Goal: Transaction & Acquisition: Purchase product/service

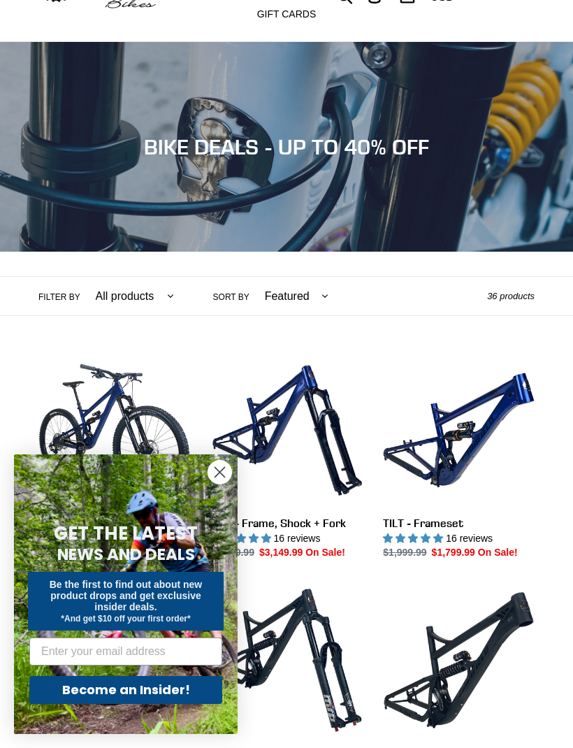
scroll to position [83, 0]
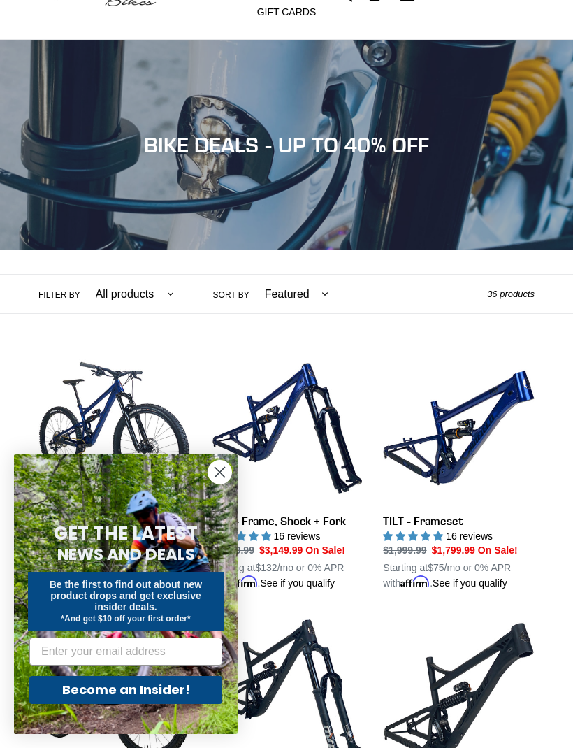
click at [217, 484] on circle "Close dialog" at bounding box center [219, 472] width 23 height 23
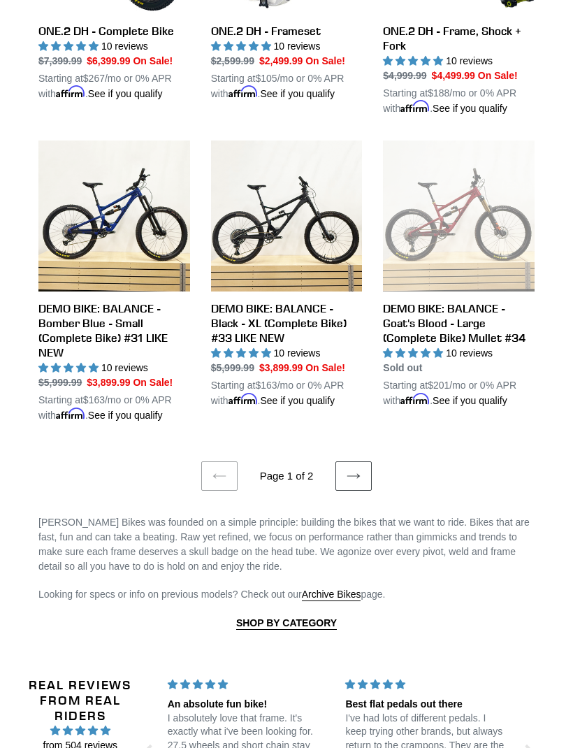
scroll to position [2212, 0]
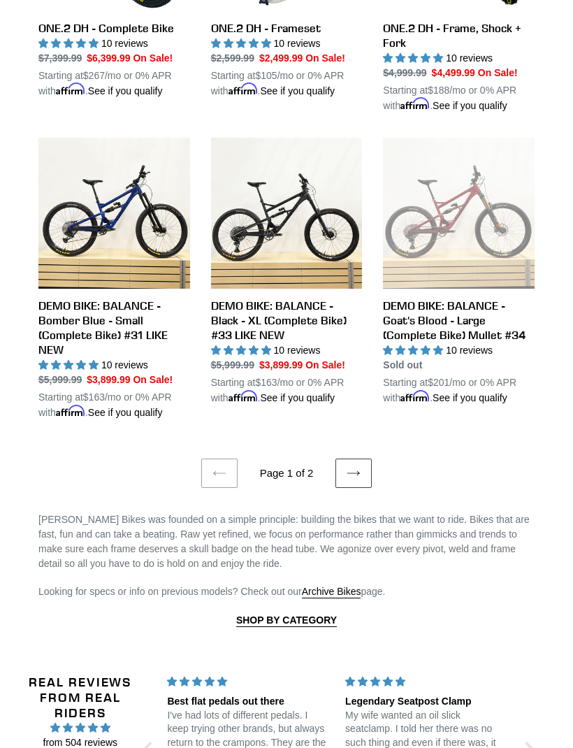
click at [359, 481] on icon at bounding box center [354, 474] width 14 height 14
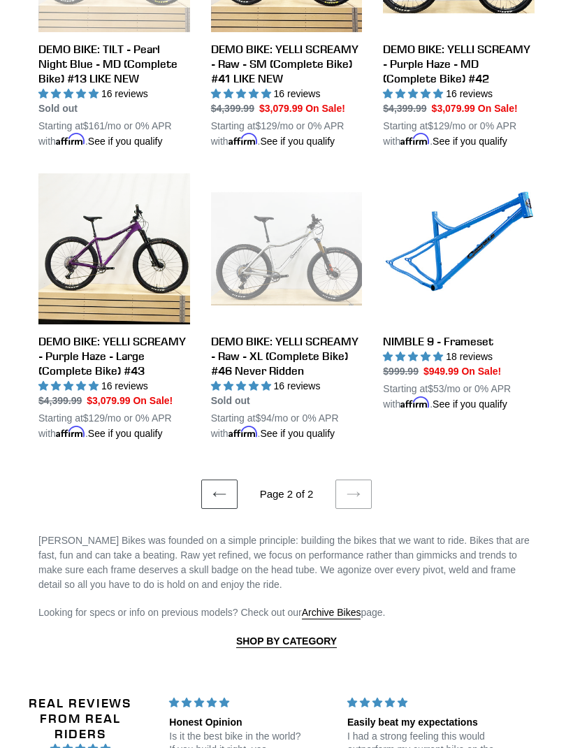
scroll to position [1140, 0]
click at [219, 501] on icon at bounding box center [220, 494] width 14 height 14
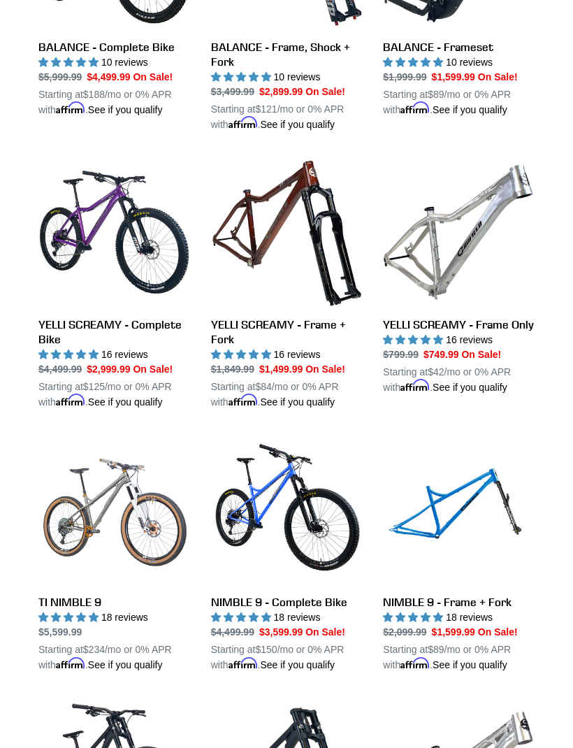
scroll to position [820, 0]
click at [271, 345] on link "YELLI SCREAMY - Frame + Fork" at bounding box center [287, 283] width 152 height 253
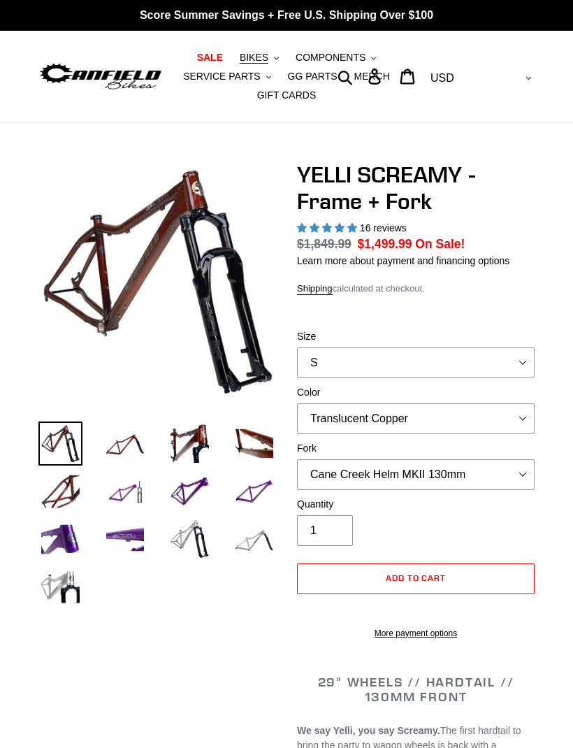
select select "highest-rating"
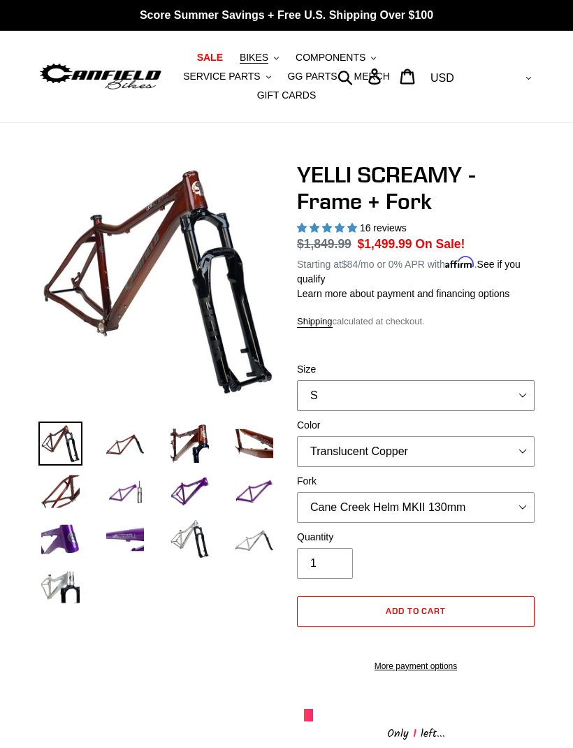
click at [522, 390] on select "S M L XL" at bounding box center [416, 395] width 238 height 31
select select "L"
click at [528, 439] on select "Translucent Copper Purple Haze Raw" at bounding box center [416, 451] width 238 height 31
select select "Purple Haze"
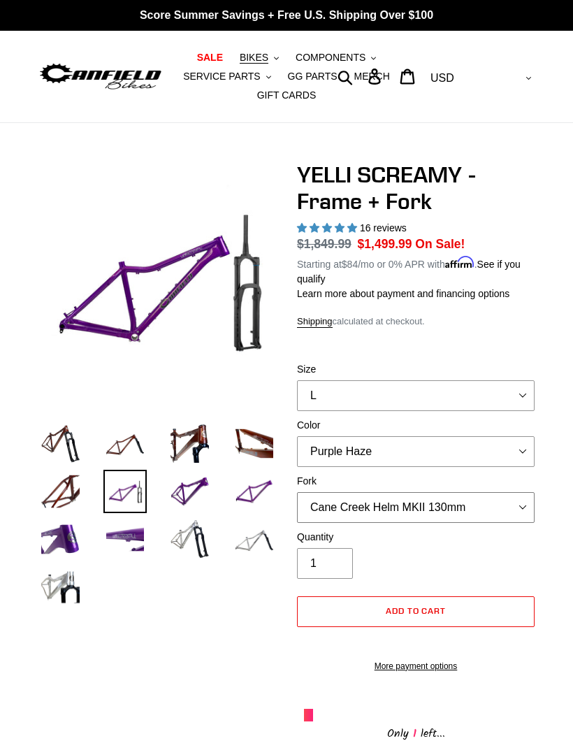
click at [531, 503] on select "Cane Creek Helm MKII 130mm Fox 34 SL Factory Grip X 130mm RockShox Pike Ultimat…" at bounding box center [416, 507] width 238 height 31
select select "Fox 34 SL Factory Grip X 130mm"
click at [109, 65] on img at bounding box center [100, 76] width 124 height 31
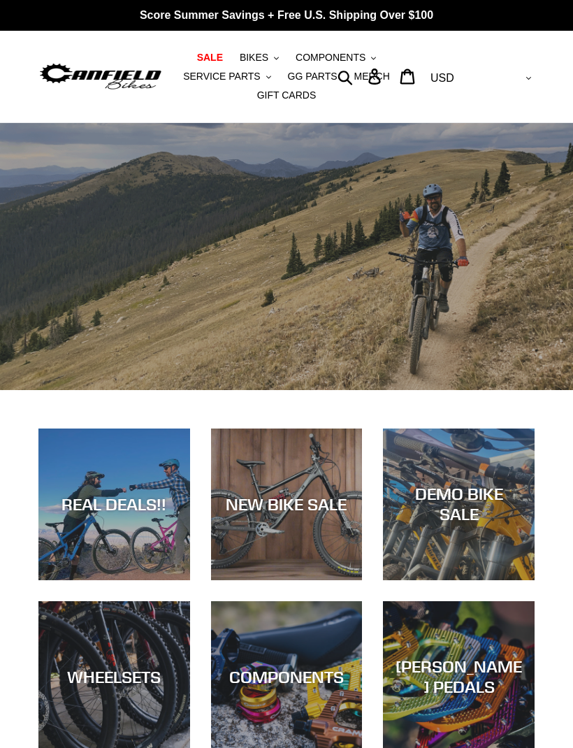
click at [373, 72] on span "MERCH" at bounding box center [372, 77] width 36 height 12
click at [212, 49] on link "SALE" at bounding box center [210, 57] width 40 height 19
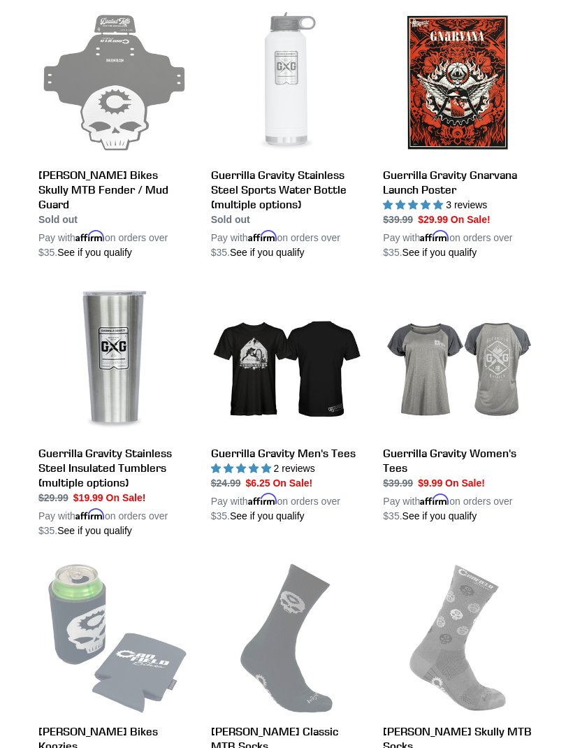
scroll to position [1847, 0]
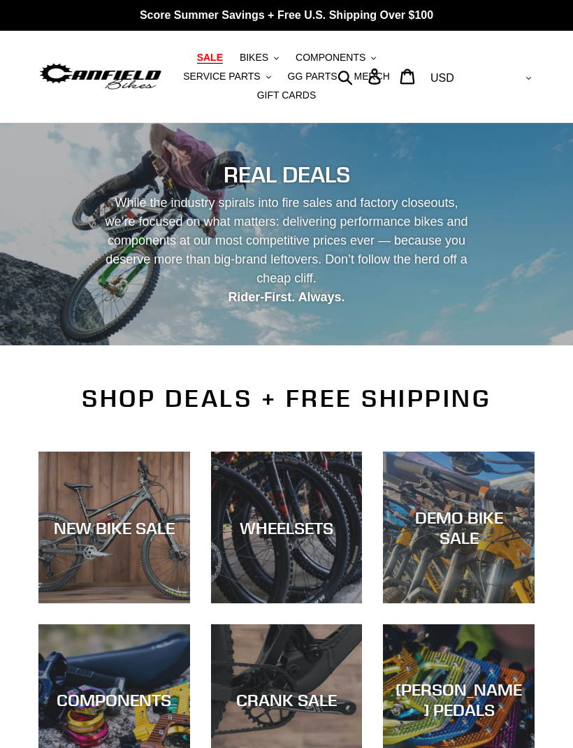
click at [113, 517] on div "NEW BIKE SALE" at bounding box center [114, 527] width 152 height 20
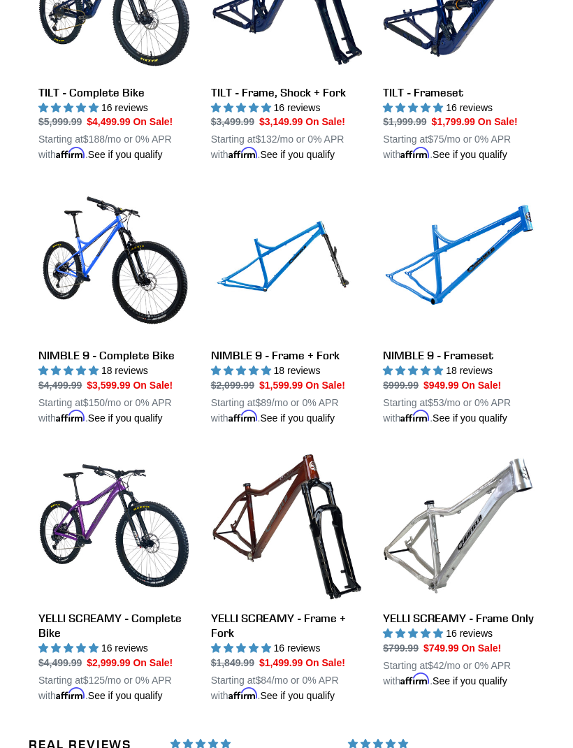
scroll to position [1621, 0]
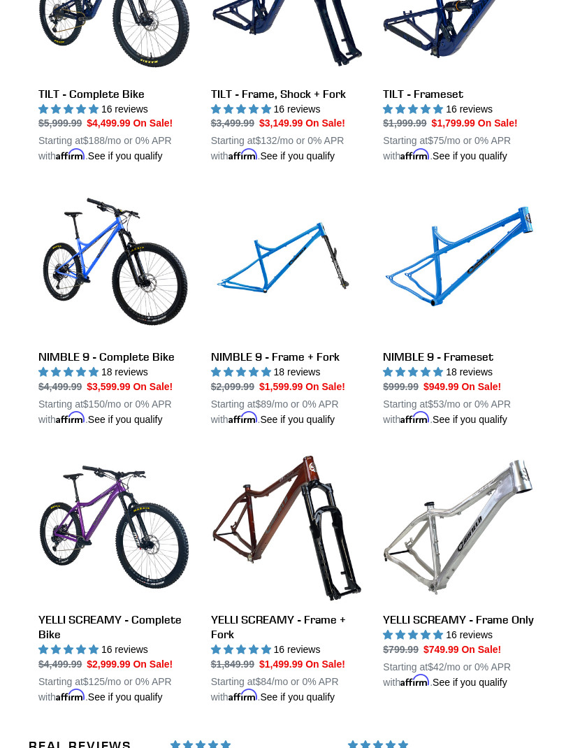
click at [129, 361] on link "NIMBLE 9 - Complete Bike" at bounding box center [114, 307] width 152 height 238
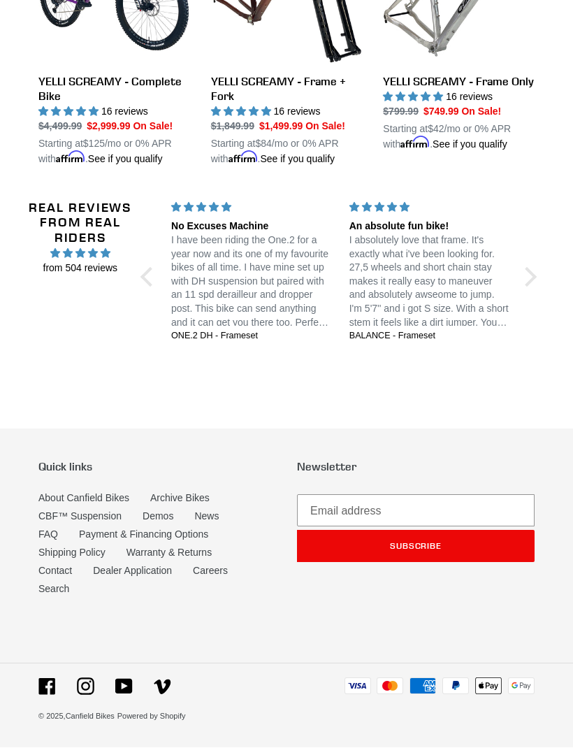
scroll to position [2208, 0]
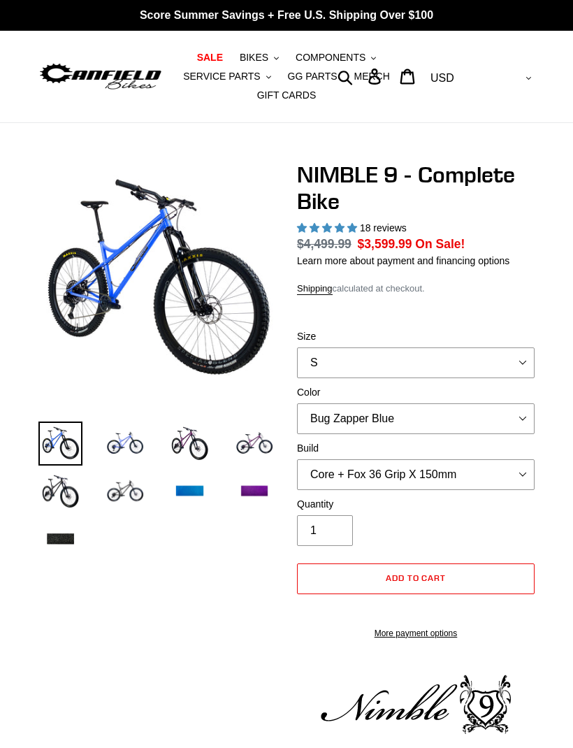
select select "highest-rating"
click at [527, 364] on select "S M L XL" at bounding box center [416, 363] width 238 height 31
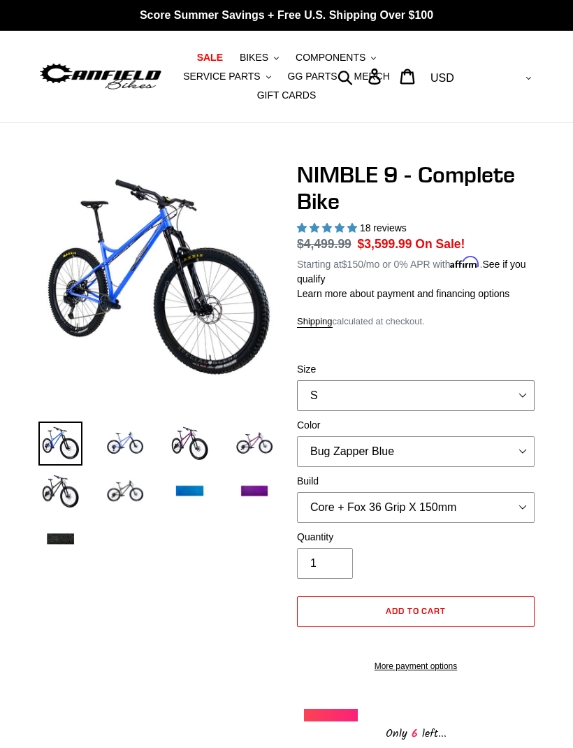
select select "L"
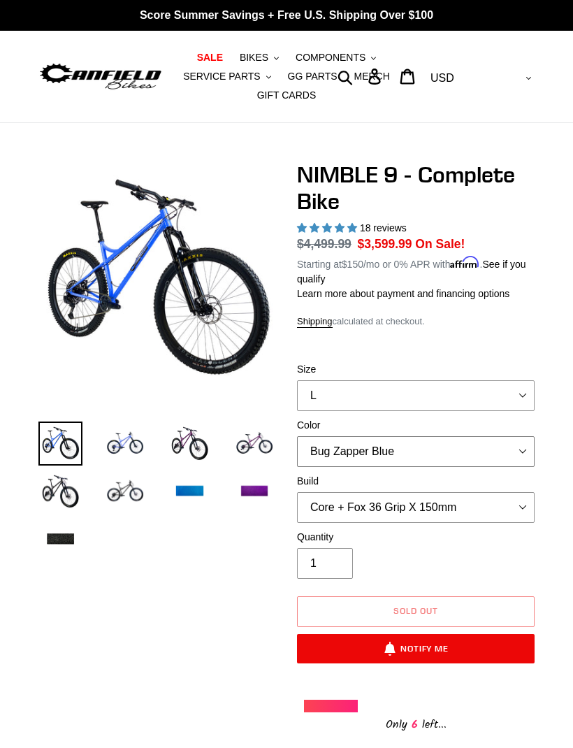
click at [534, 447] on select "Bug Zapper Blue Purple Haze - Sold Out Galaxy Black" at bounding box center [416, 451] width 238 height 31
select select "Galaxy Black"
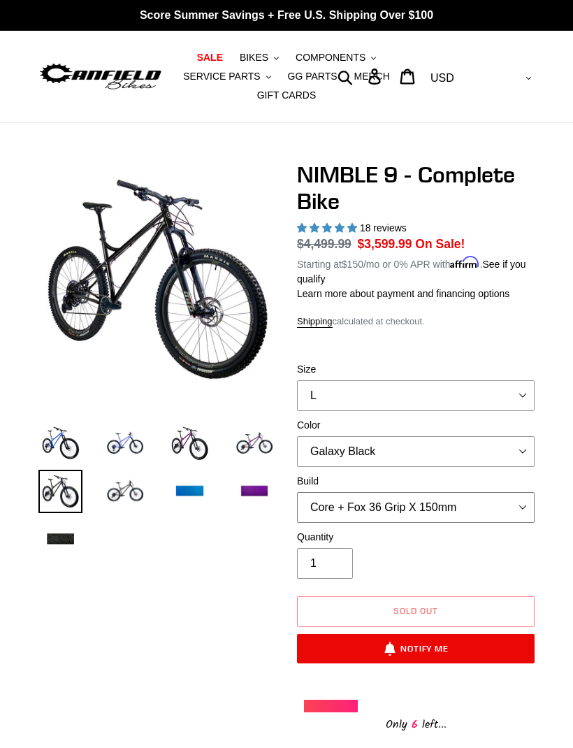
click at [534, 506] on select "Core + Fox 36 Grip X 150mm Pro + Fox 36 Grip X 150mm Core + RockShox Lyrik Ulti…" at bounding box center [416, 507] width 238 height 31
select select "Pro + Fox 36 Grip X 150mm"
